Goal: Transaction & Acquisition: Purchase product/service

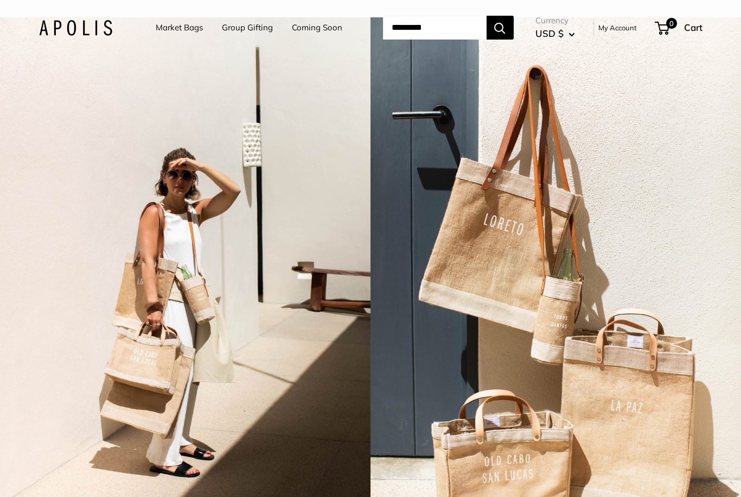
click at [292, 31] on link "Coming Soon" at bounding box center [317, 27] width 50 height 15
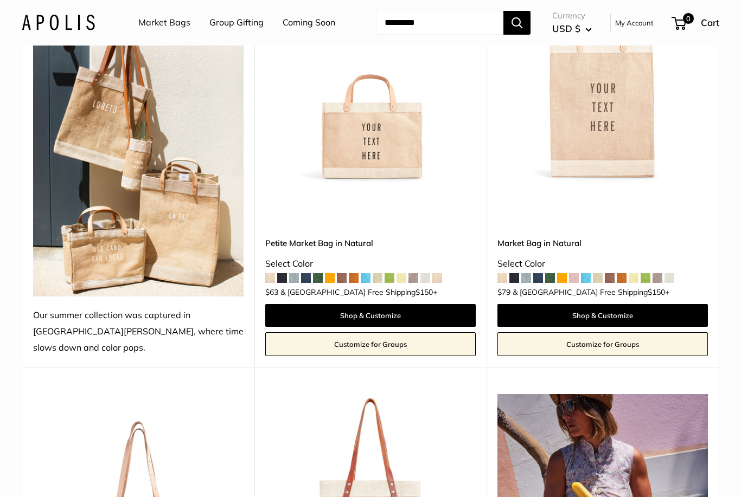
scroll to position [213, 0]
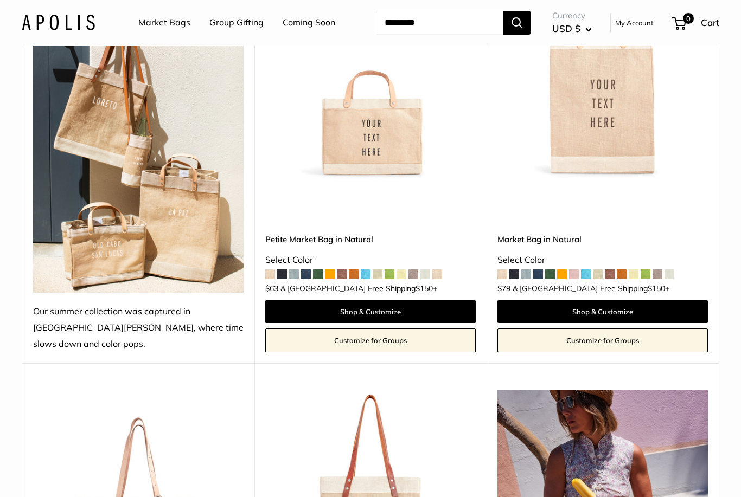
click at [392, 161] on img at bounding box center [370, 74] width 211 height 211
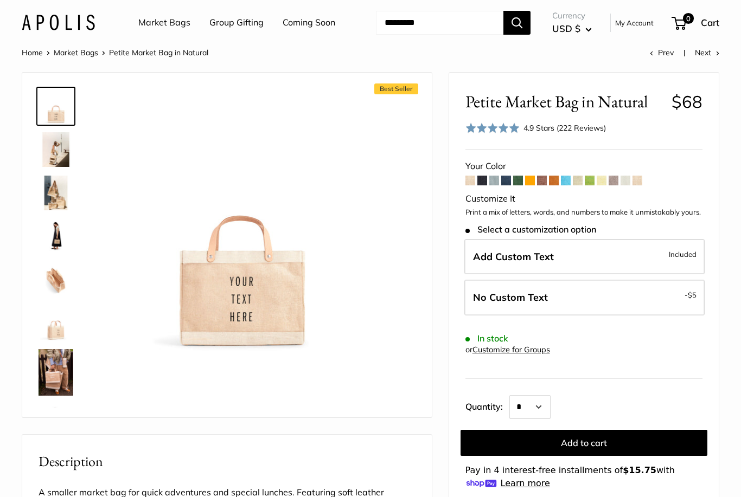
click at [521, 180] on span at bounding box center [518, 181] width 10 height 10
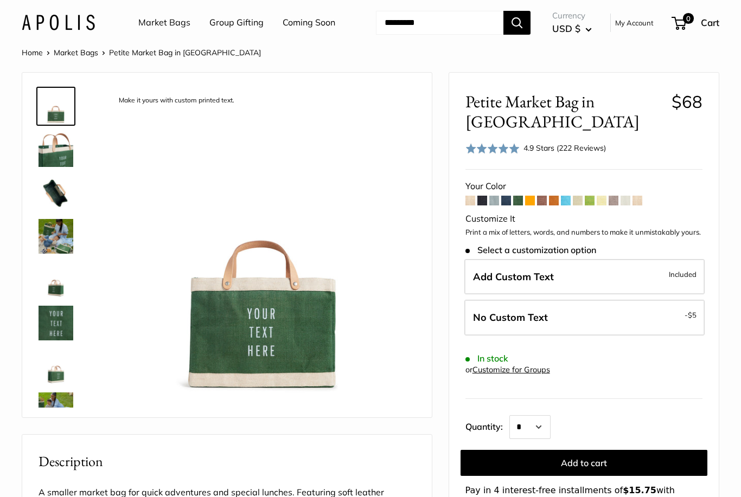
click at [641, 204] on span at bounding box center [638, 201] width 10 height 10
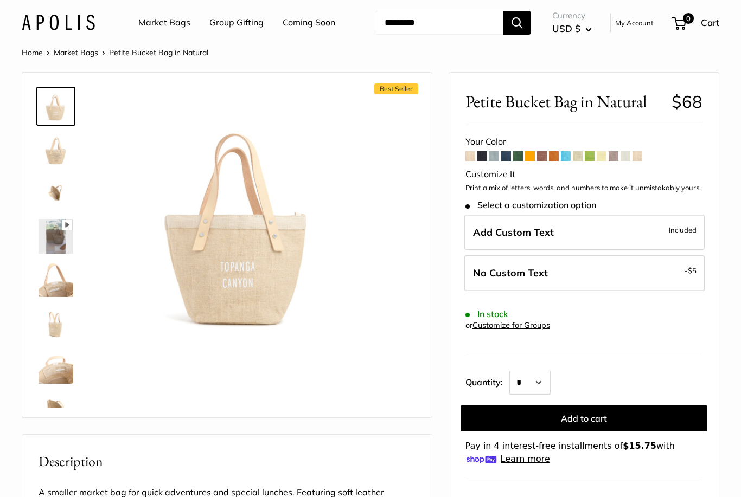
click at [516, 160] on span at bounding box center [518, 156] width 10 height 10
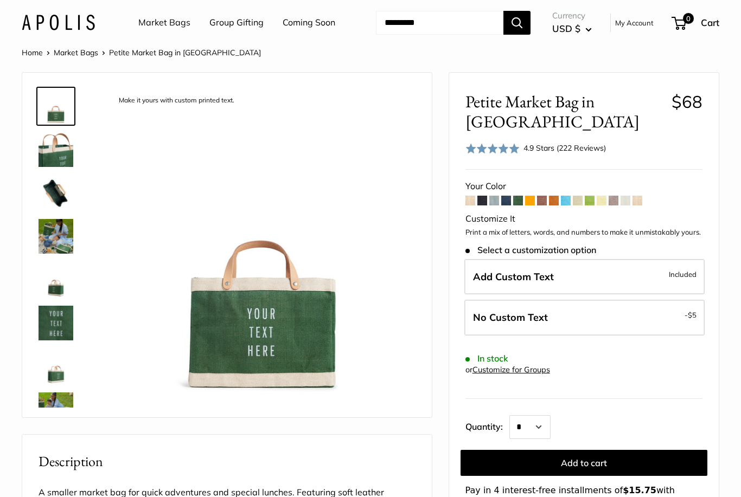
click at [641, 203] on span at bounding box center [638, 201] width 10 height 10
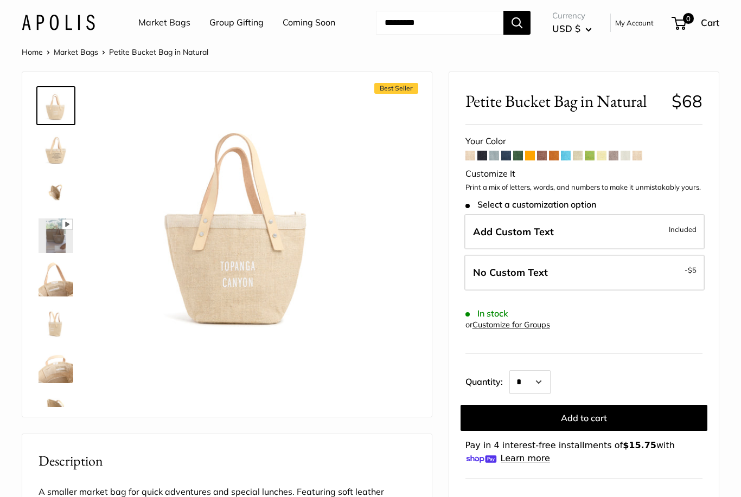
scroll to position [3, 0]
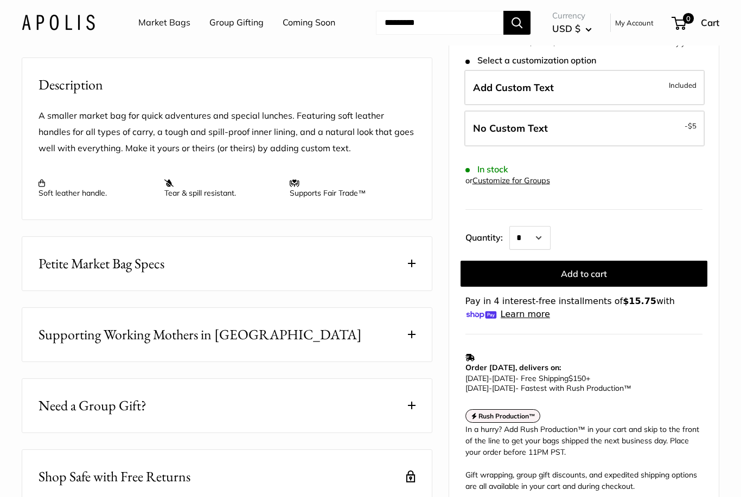
click at [412, 264] on span at bounding box center [412, 264] width 8 height 8
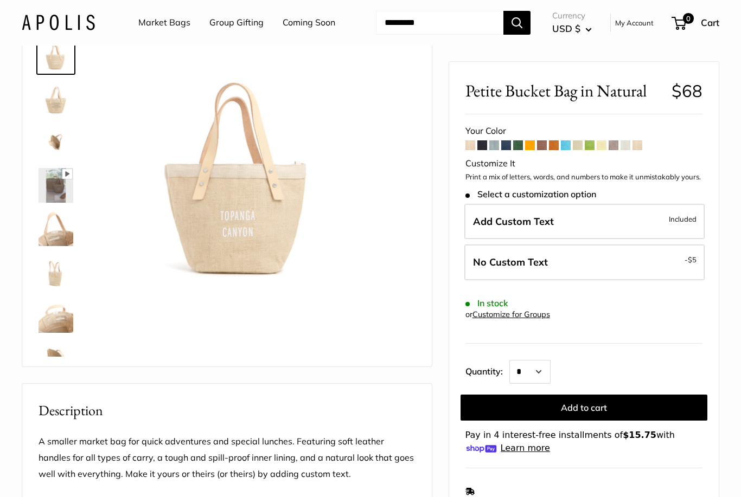
scroll to position [0, 0]
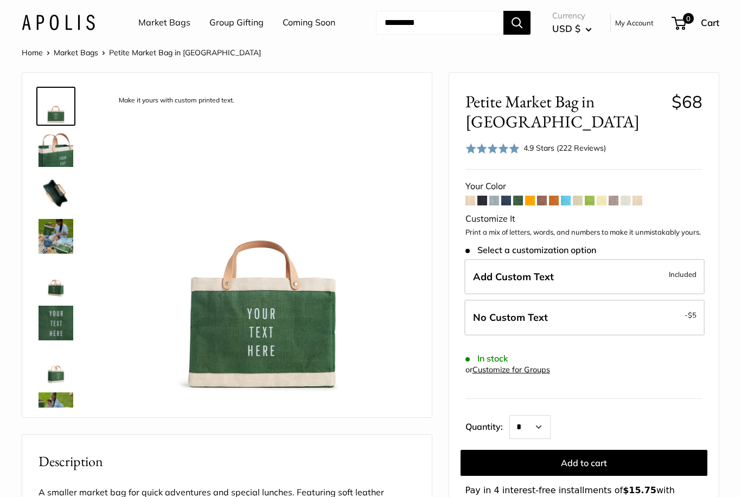
click at [469, 200] on span at bounding box center [470, 201] width 10 height 10
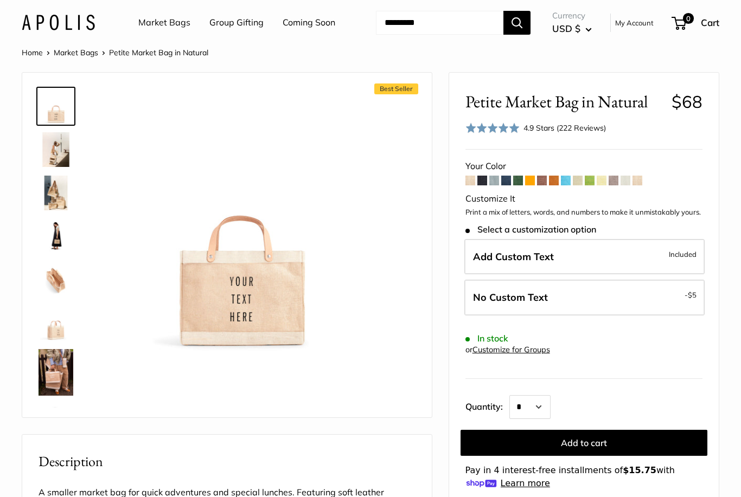
click at [628, 180] on span at bounding box center [626, 181] width 10 height 10
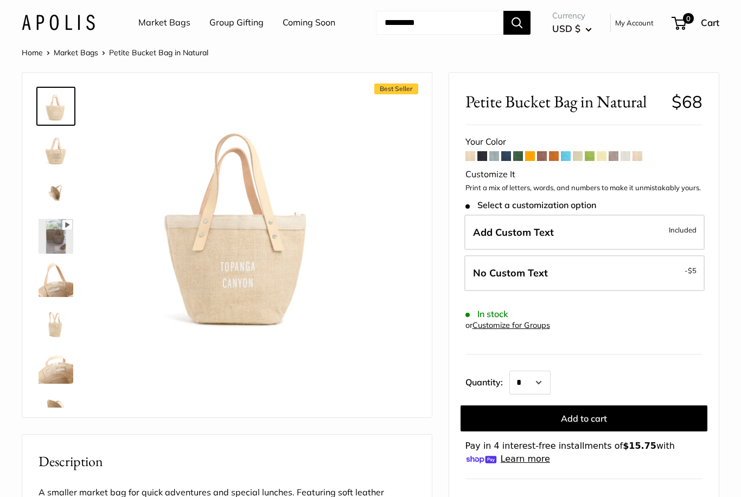
click at [579, 157] on span at bounding box center [578, 156] width 10 height 10
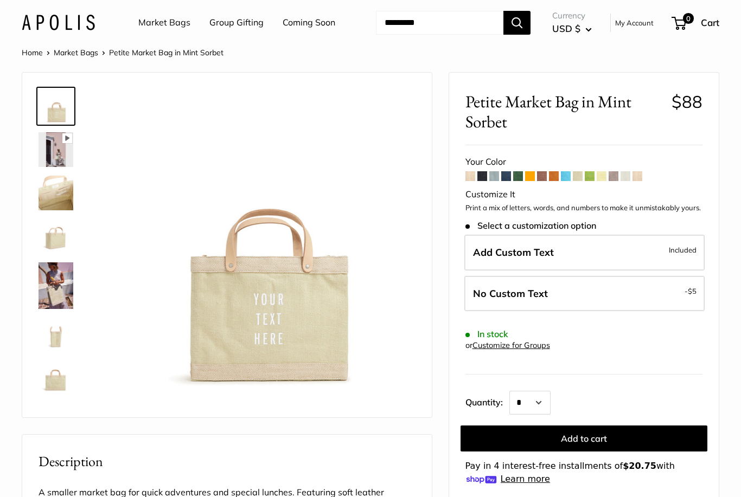
click at [168, 25] on link "Market Bags" at bounding box center [164, 23] width 52 height 16
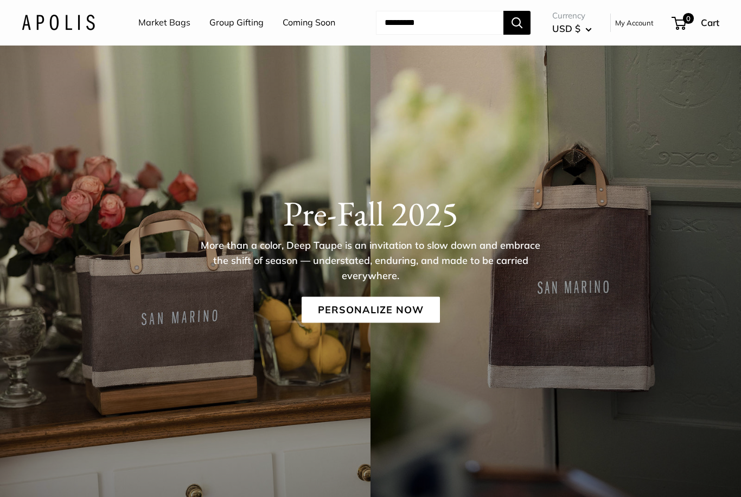
click at [367, 308] on link "Personalize Now" at bounding box center [371, 310] width 138 height 26
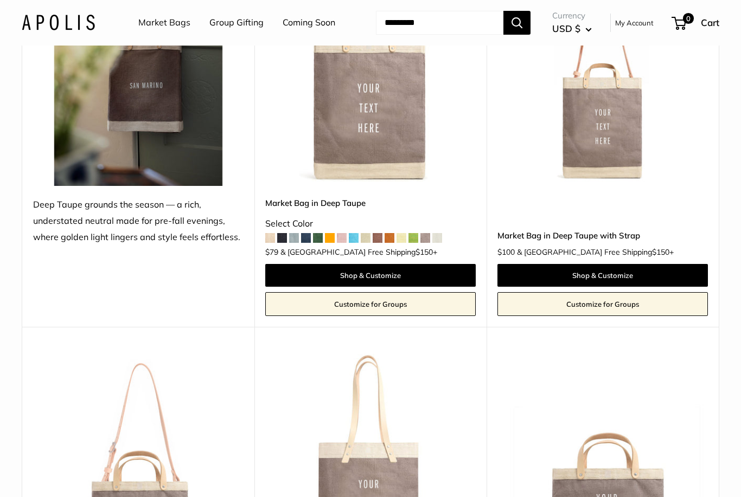
scroll to position [213, 0]
click at [347, 240] on span at bounding box center [342, 238] width 10 height 10
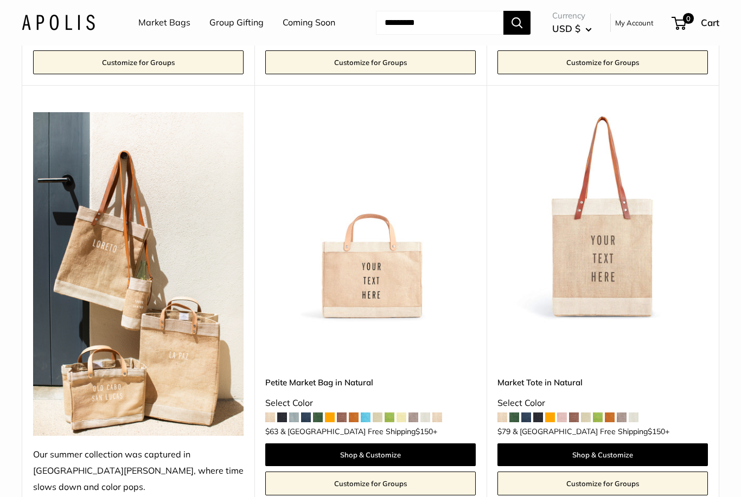
scroll to position [834, 0]
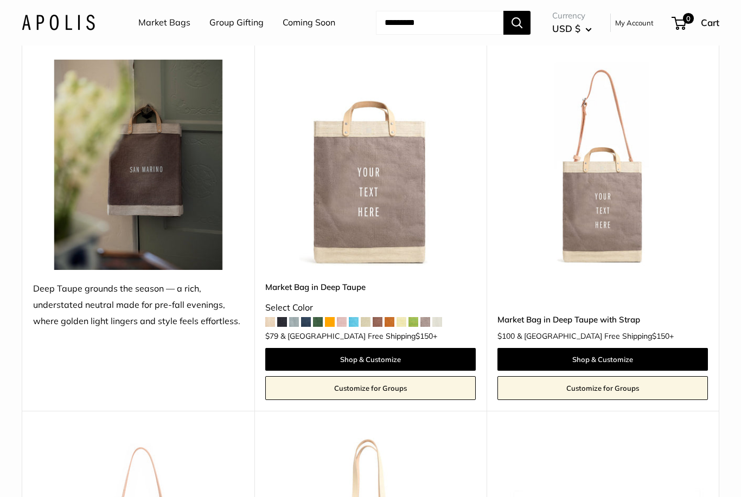
click at [445, 23] on input "Search..." at bounding box center [439, 23] width 127 height 24
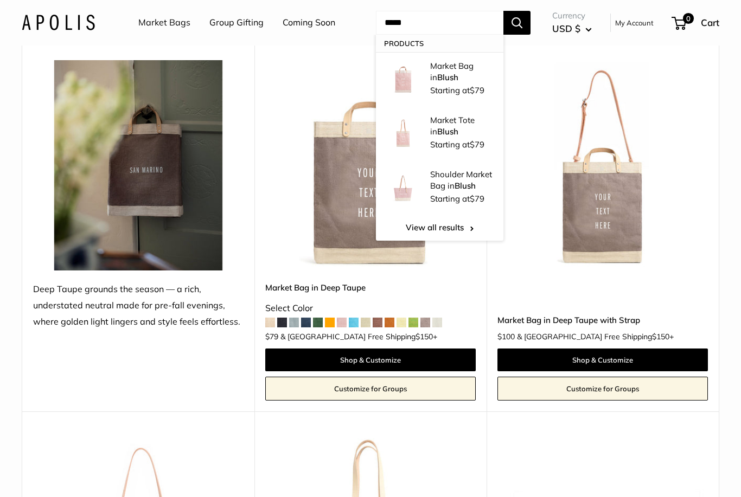
type input "*****"
click at [518, 22] on button "Search" at bounding box center [516, 23] width 27 height 24
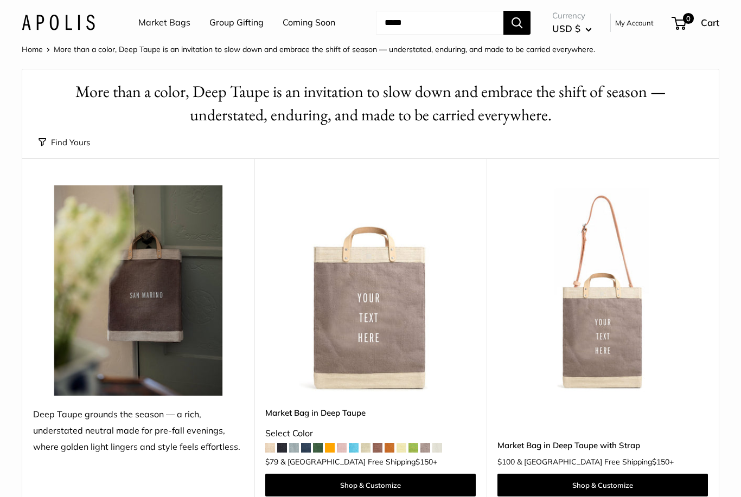
scroll to position [0, 0]
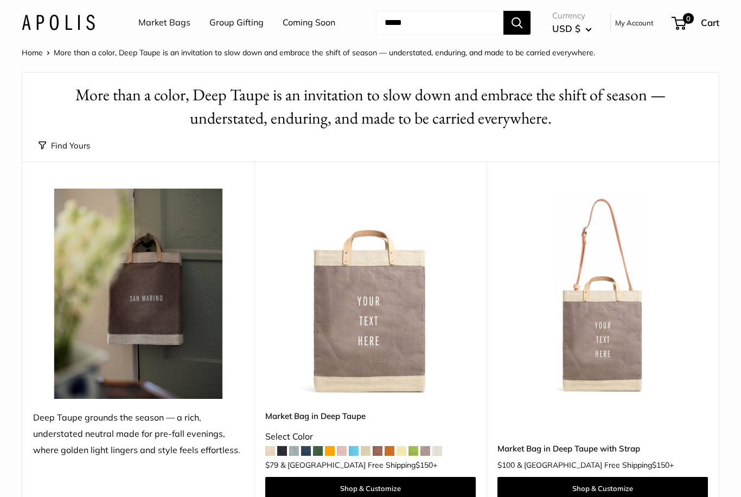
click at [167, 20] on link "Market Bags" at bounding box center [164, 23] width 52 height 16
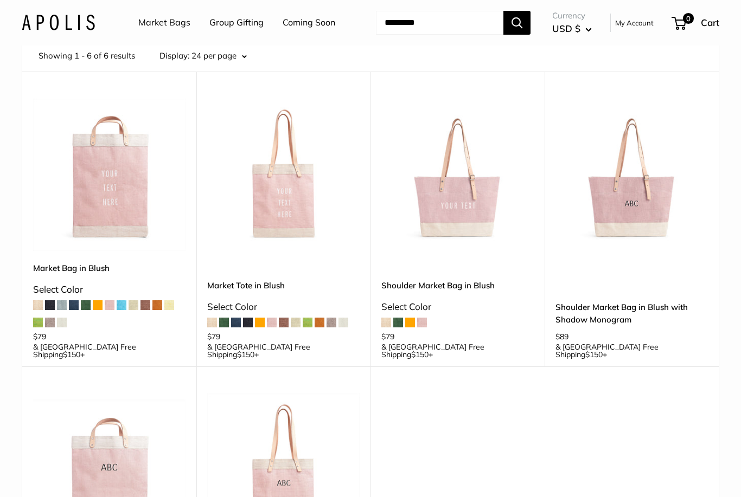
scroll to position [59, 0]
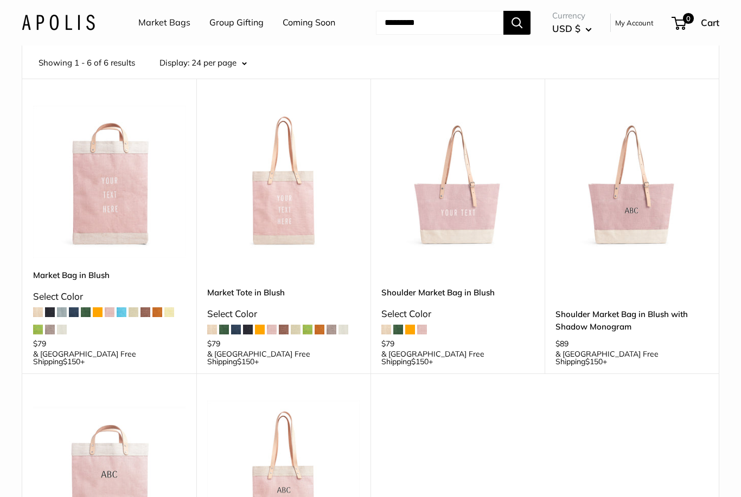
click at [459, 213] on img at bounding box center [457, 182] width 152 height 152
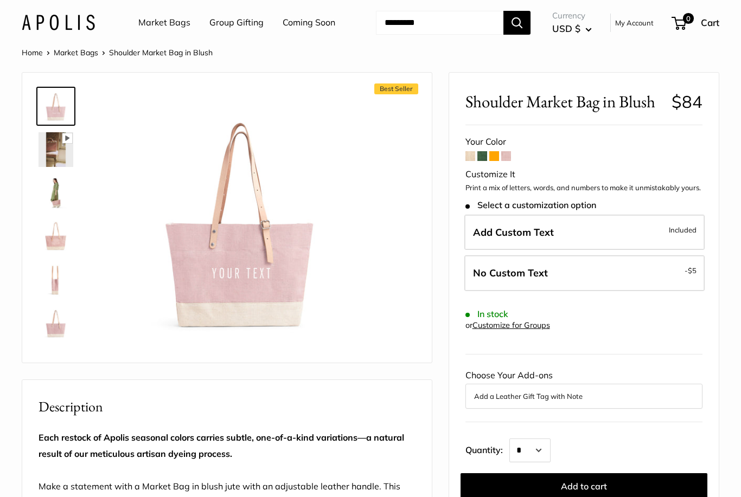
click at [52, 237] on img at bounding box center [56, 236] width 35 height 35
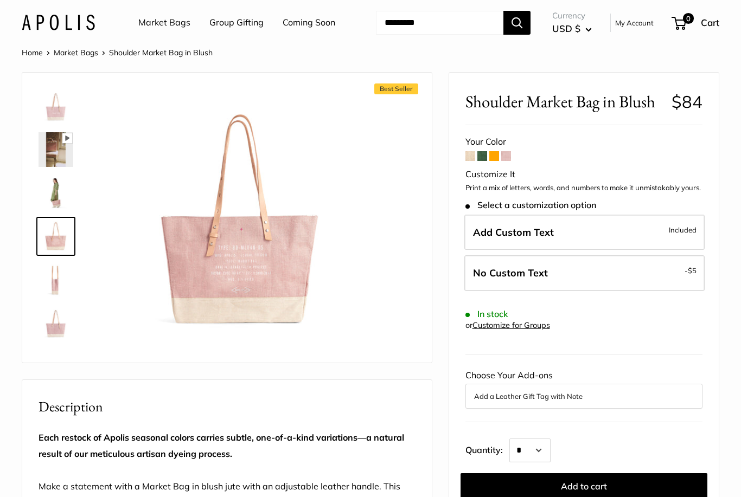
click at [52, 189] on img at bounding box center [56, 193] width 35 height 35
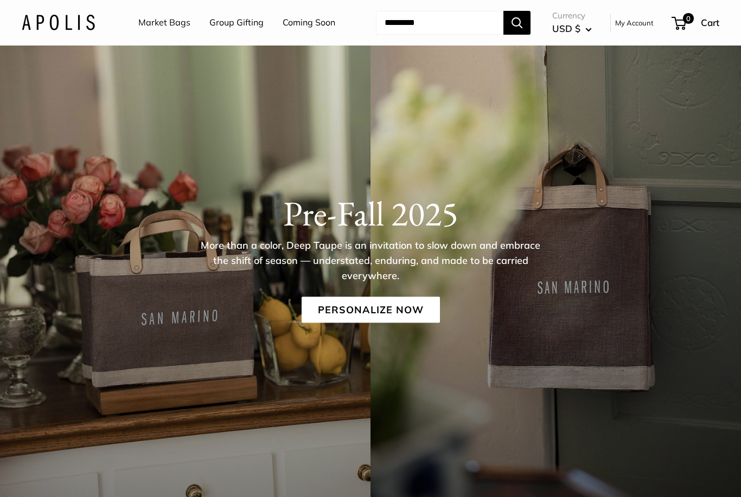
click at [162, 25] on link "Market Bags" at bounding box center [164, 23] width 52 height 16
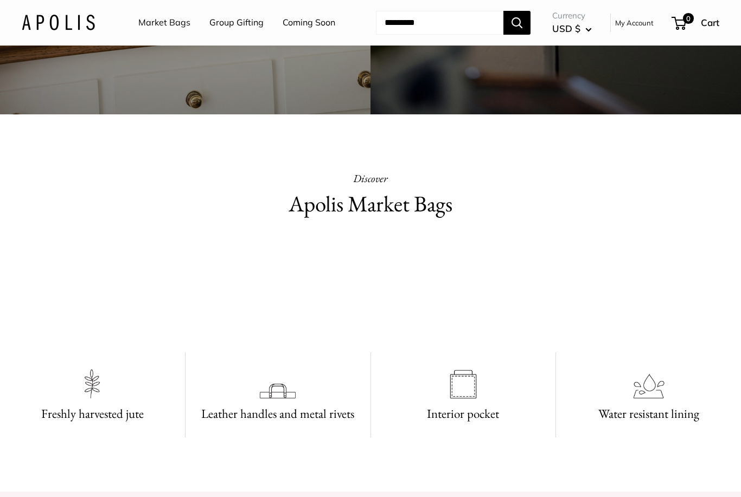
scroll to position [354, 0]
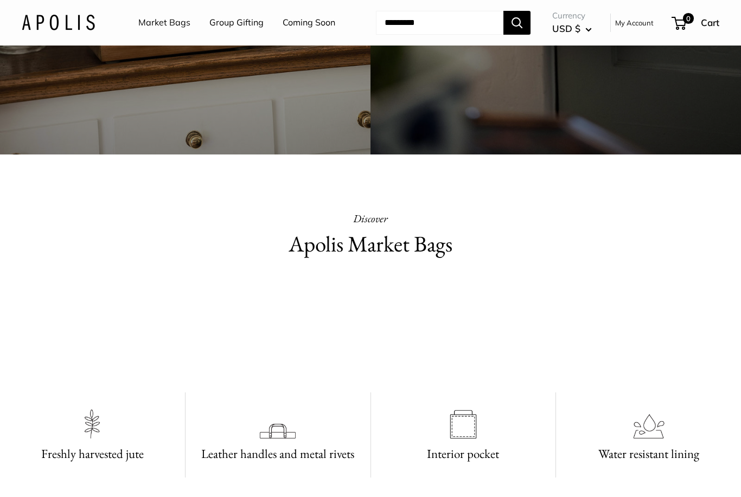
click at [356, 239] on h2 "Apolis Market Bags" at bounding box center [370, 244] width 349 height 32
click at [361, 256] on h2 "Apolis Market Bags" at bounding box center [370, 244] width 349 height 32
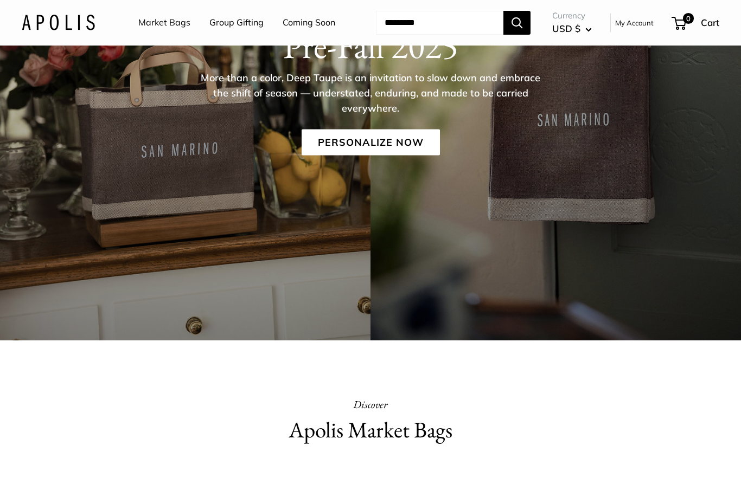
scroll to position [163, 0]
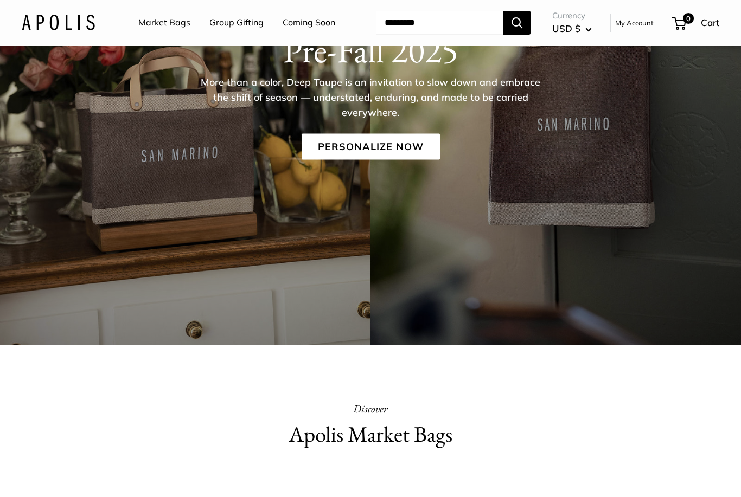
click at [390, 123] on div "Pre-Fall 2025 More than a color, Deep Taupe is an invitation to slow down and e…" at bounding box center [370, 94] width 741 height 130
click at [388, 149] on link "Personalize Now" at bounding box center [371, 146] width 138 height 26
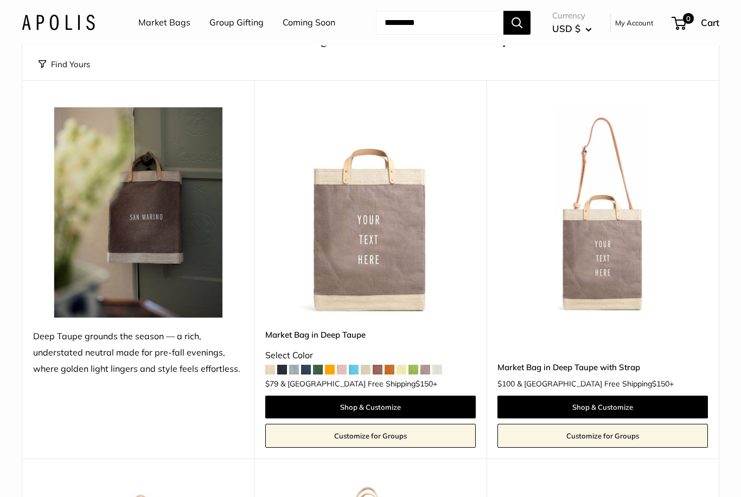
scroll to position [81, 0]
